Goal: Task Accomplishment & Management: Manage account settings

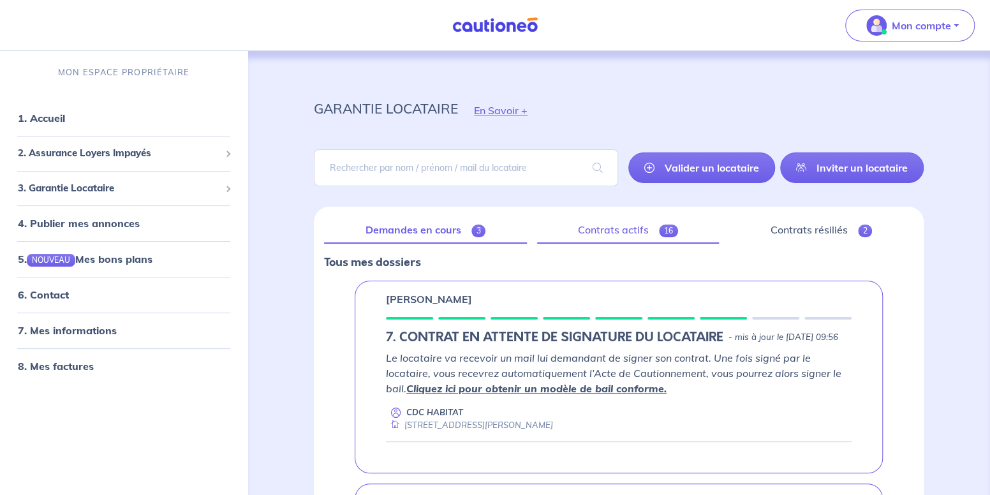
click at [609, 240] on link "Contrats actifs 16" at bounding box center [628, 230] width 183 height 27
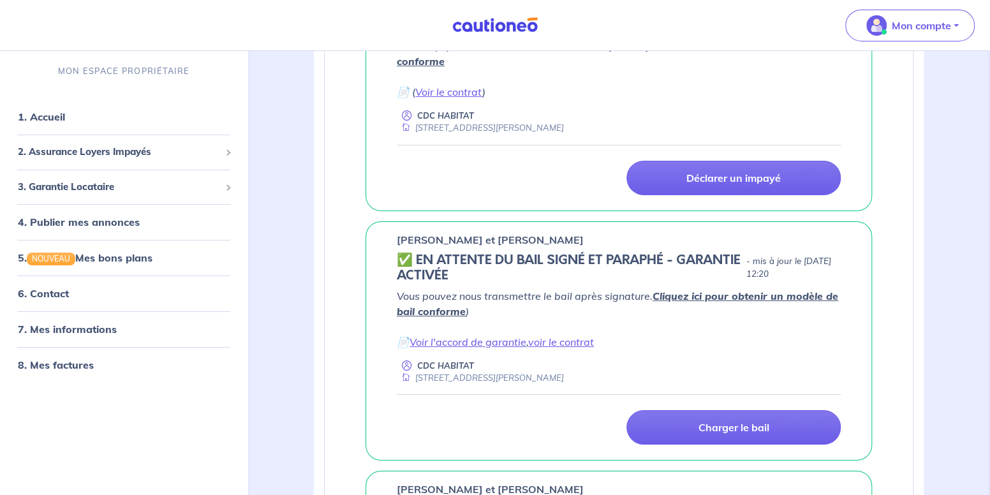
scroll to position [2553, 0]
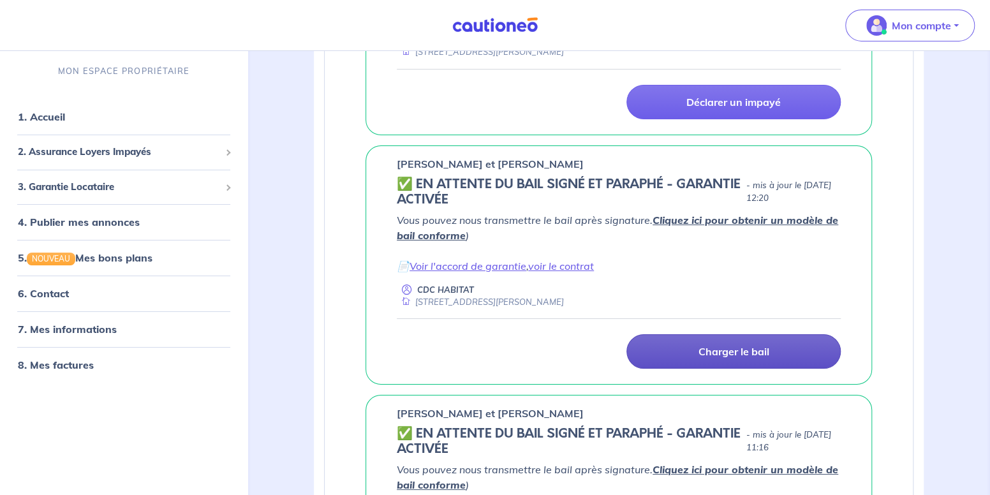
click at [685, 348] on link "Charger le bail" at bounding box center [734, 351] width 214 height 34
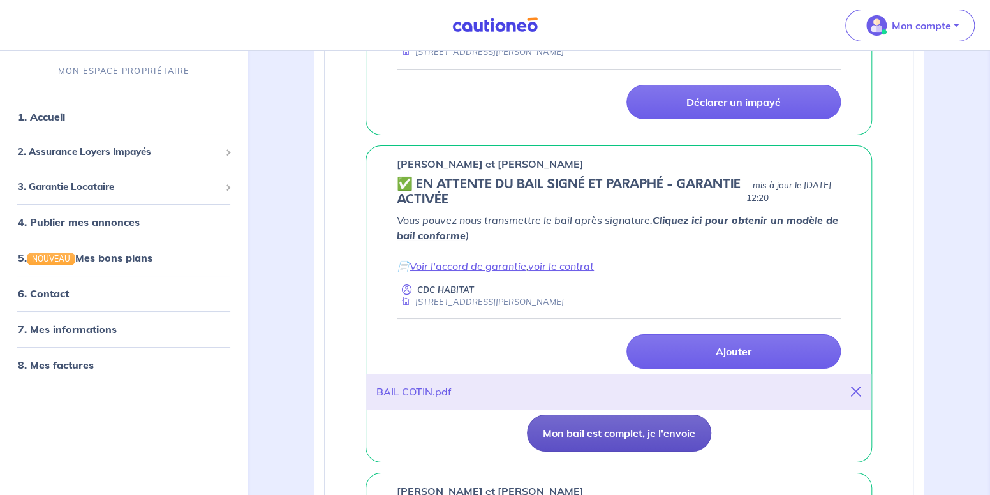
click at [585, 428] on button "Mon bail est complet, je l'envoie" at bounding box center [619, 433] width 184 height 37
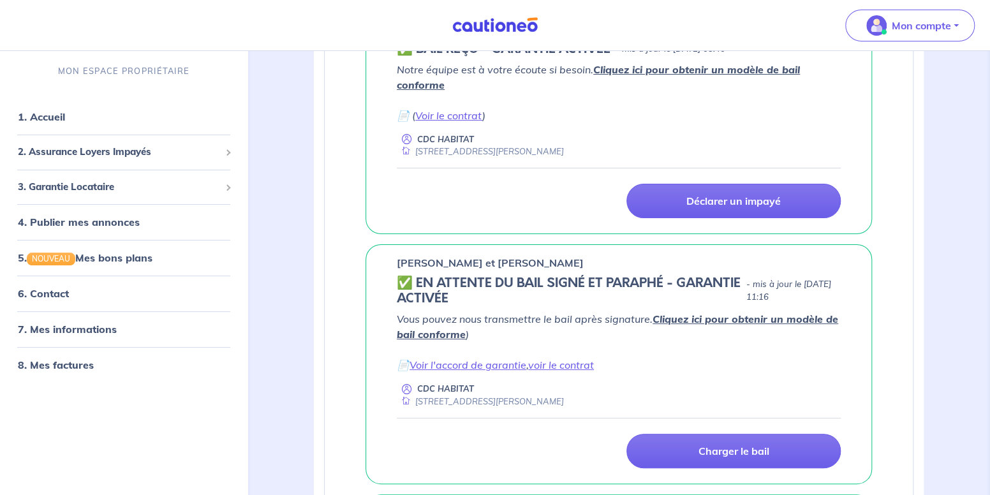
scroll to position [2680, 0]
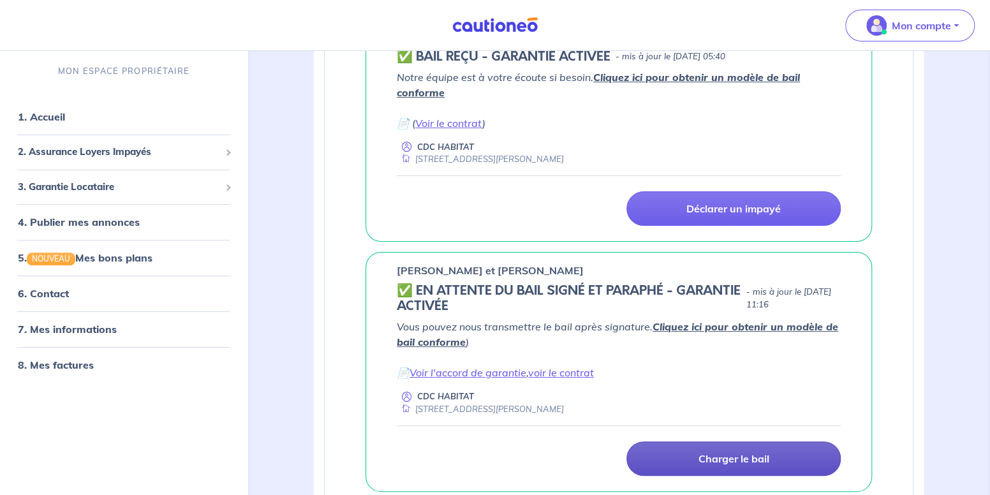
click at [682, 451] on link "Charger le bail" at bounding box center [734, 459] width 214 height 34
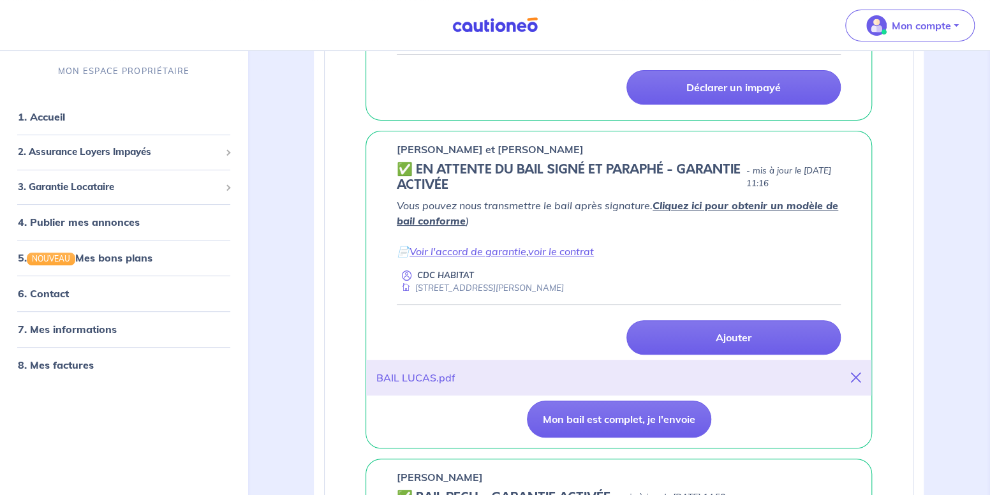
scroll to position [2808, 0]
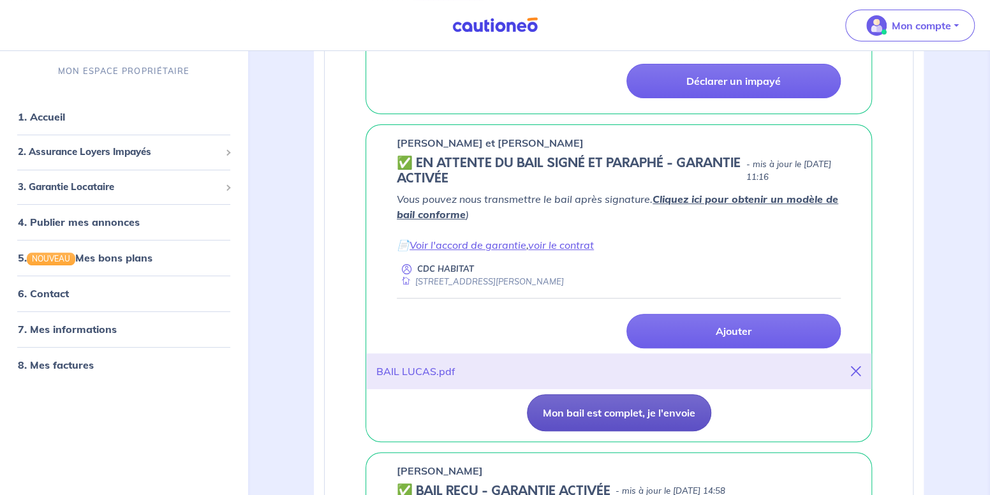
click at [551, 407] on button "Mon bail est complet, je l'envoie" at bounding box center [619, 412] width 184 height 37
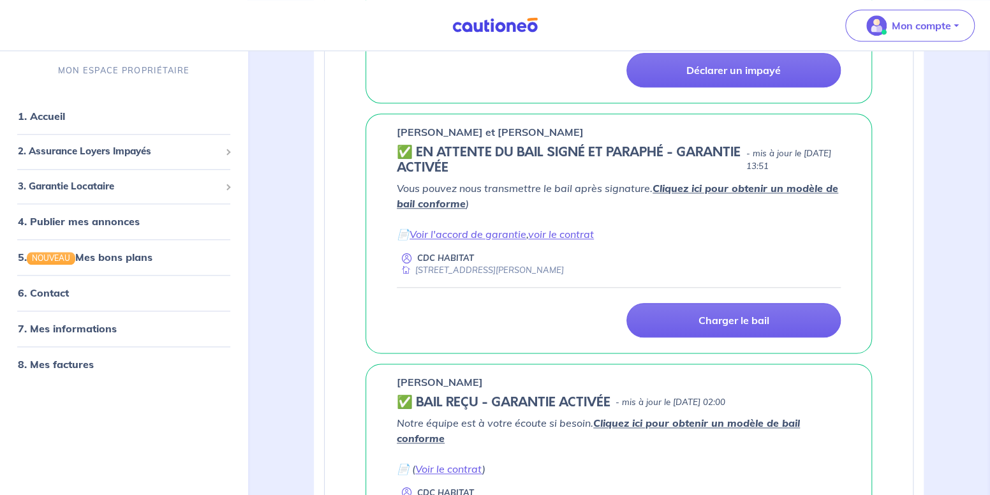
scroll to position [702, 0]
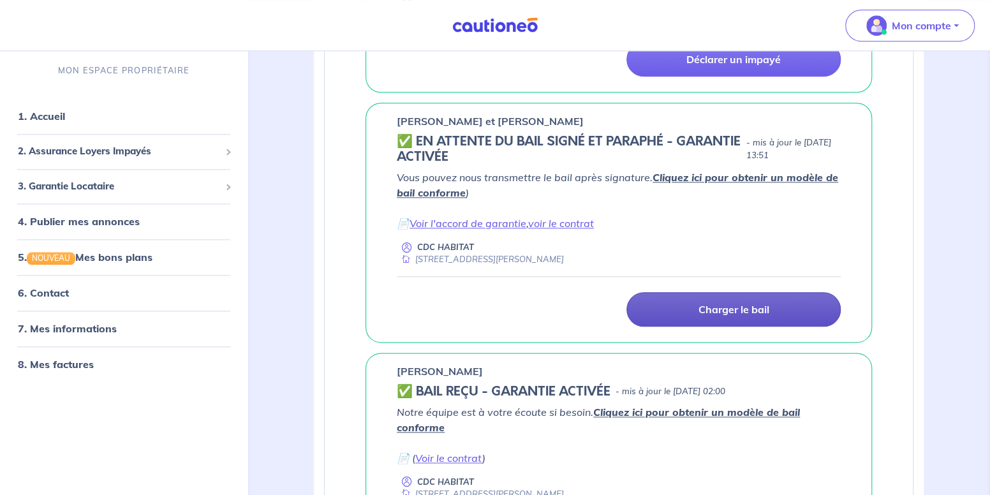
click at [693, 307] on link "Charger le bail" at bounding box center [734, 309] width 214 height 34
click at [683, 304] on link "Charger le bail" at bounding box center [734, 309] width 214 height 34
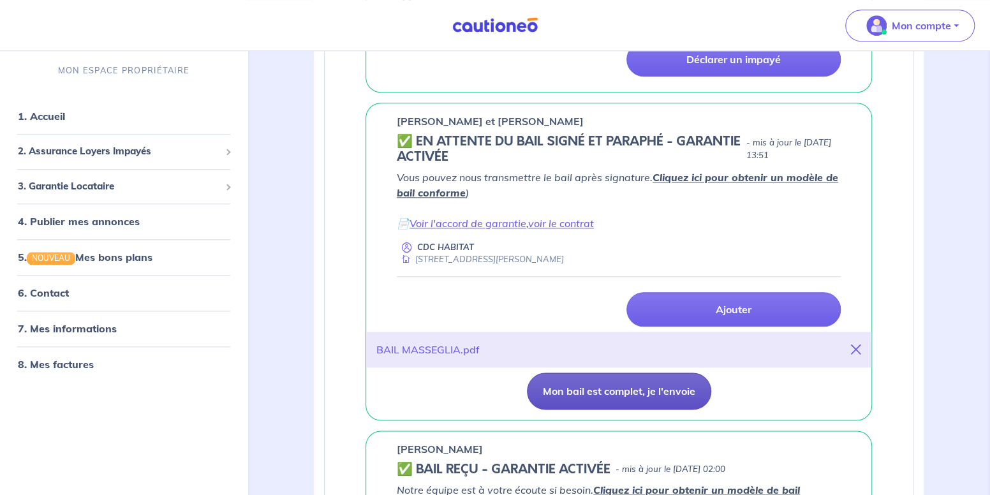
click at [611, 387] on button "Mon bail est complet, je l'envoie" at bounding box center [619, 391] width 184 height 37
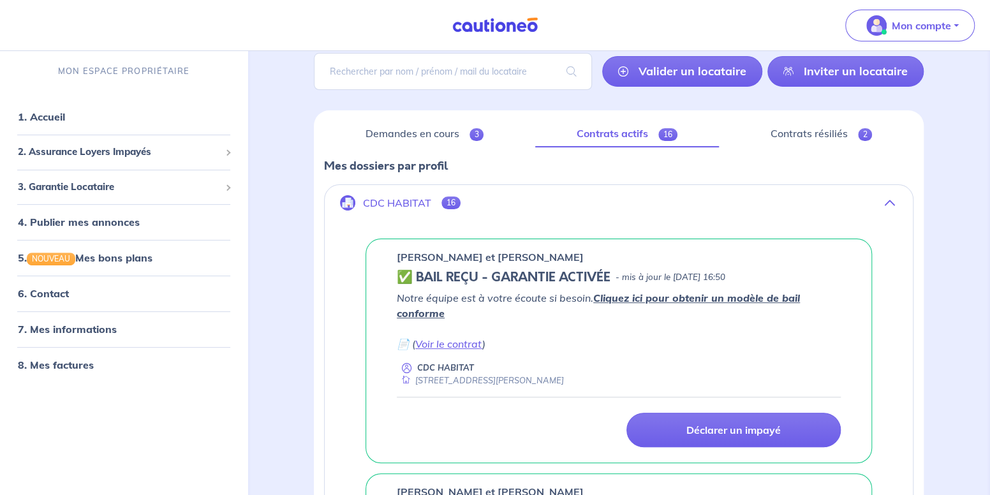
scroll to position [0, 0]
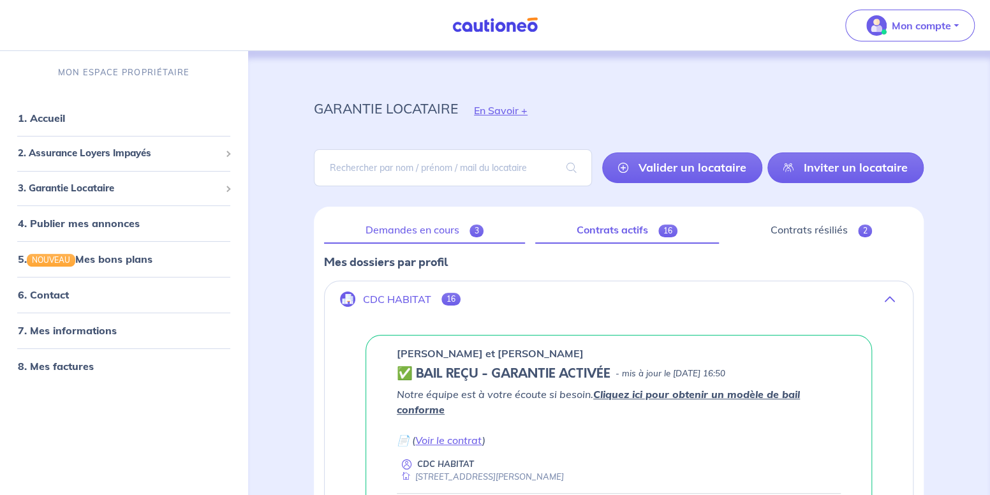
click at [387, 234] on link "Demandes en cours 3" at bounding box center [424, 230] width 201 height 27
